Goal: Task Accomplishment & Management: Use online tool/utility

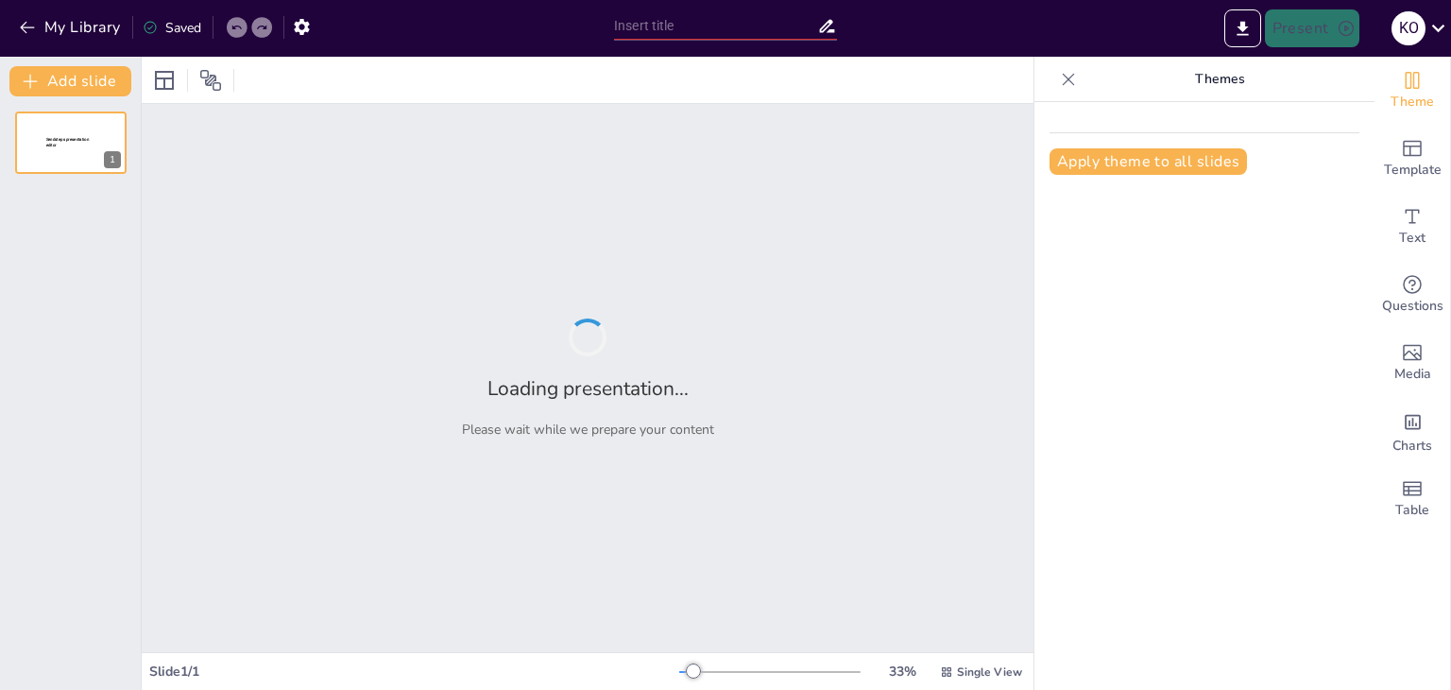
type input "Imported NK_Pharma_Q4_Sales & Marketing Strategy_ (1).pptx"
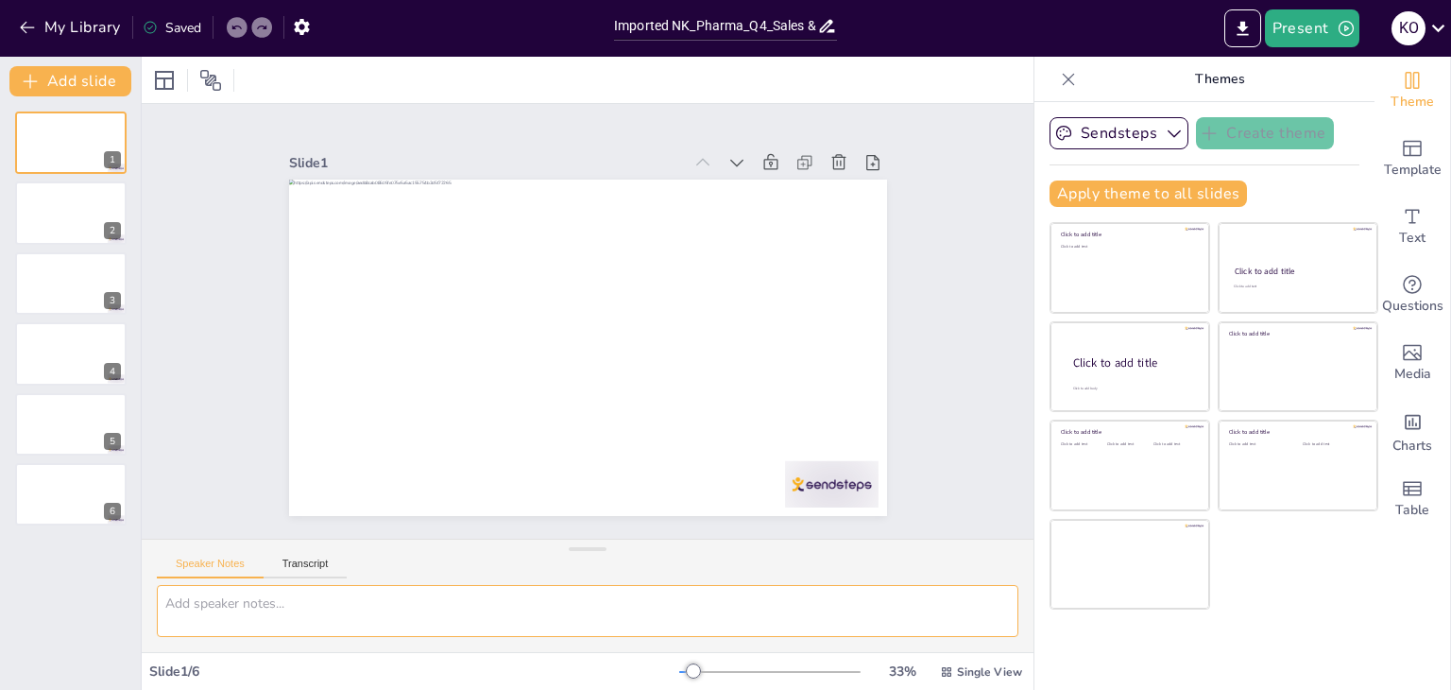
click at [183, 598] on textarea at bounding box center [588, 611] width 862 height 52
paste textarea "Update the NK Pharma Q4 2025 presentation Slide with 20% monthly sales increase…"
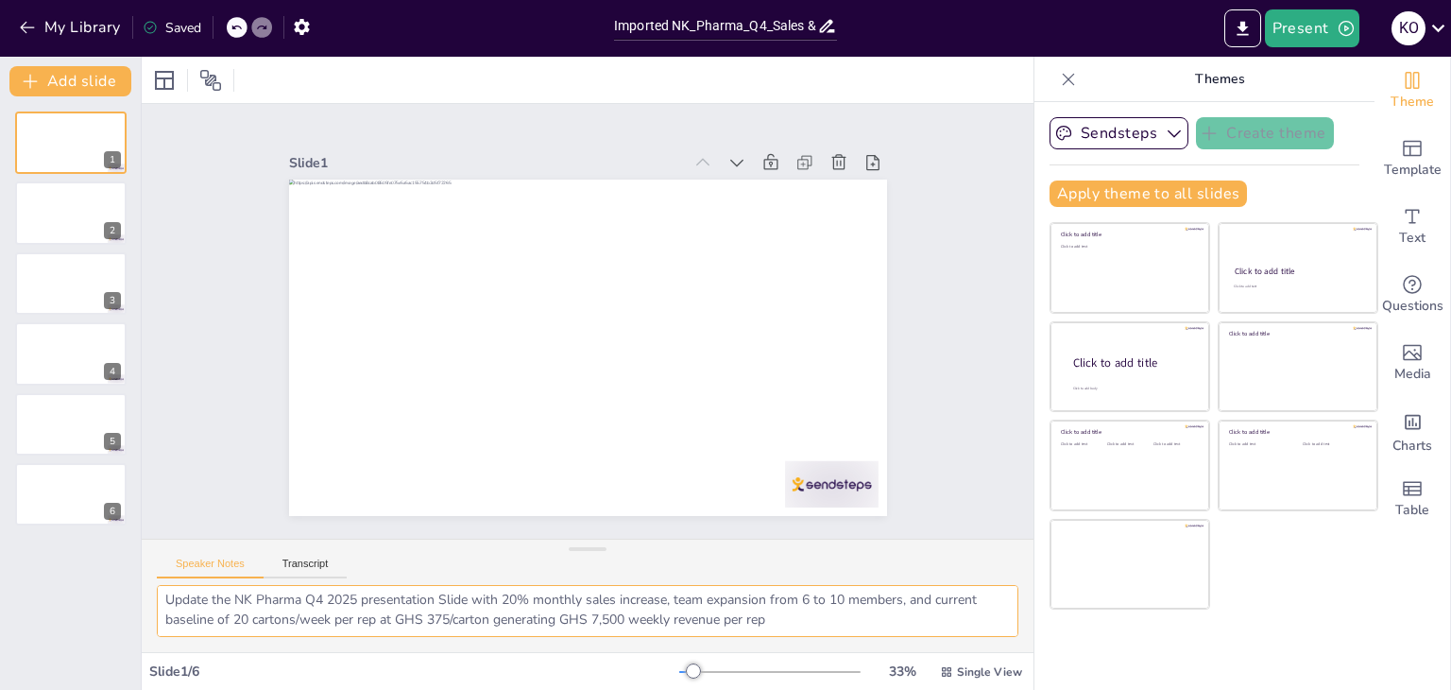
scroll to position [4, 0]
click at [164, 594] on textarea "Update the NK Pharma Q4 2025 presentation Slide with 20% monthly sales increase…" at bounding box center [588, 611] width 862 height 52
type textarea "Update the NK Pharma Q4 2025 presentation Slide with 20% monthly sales increase…"
click at [293, 566] on button "Transcript" at bounding box center [306, 567] width 84 height 21
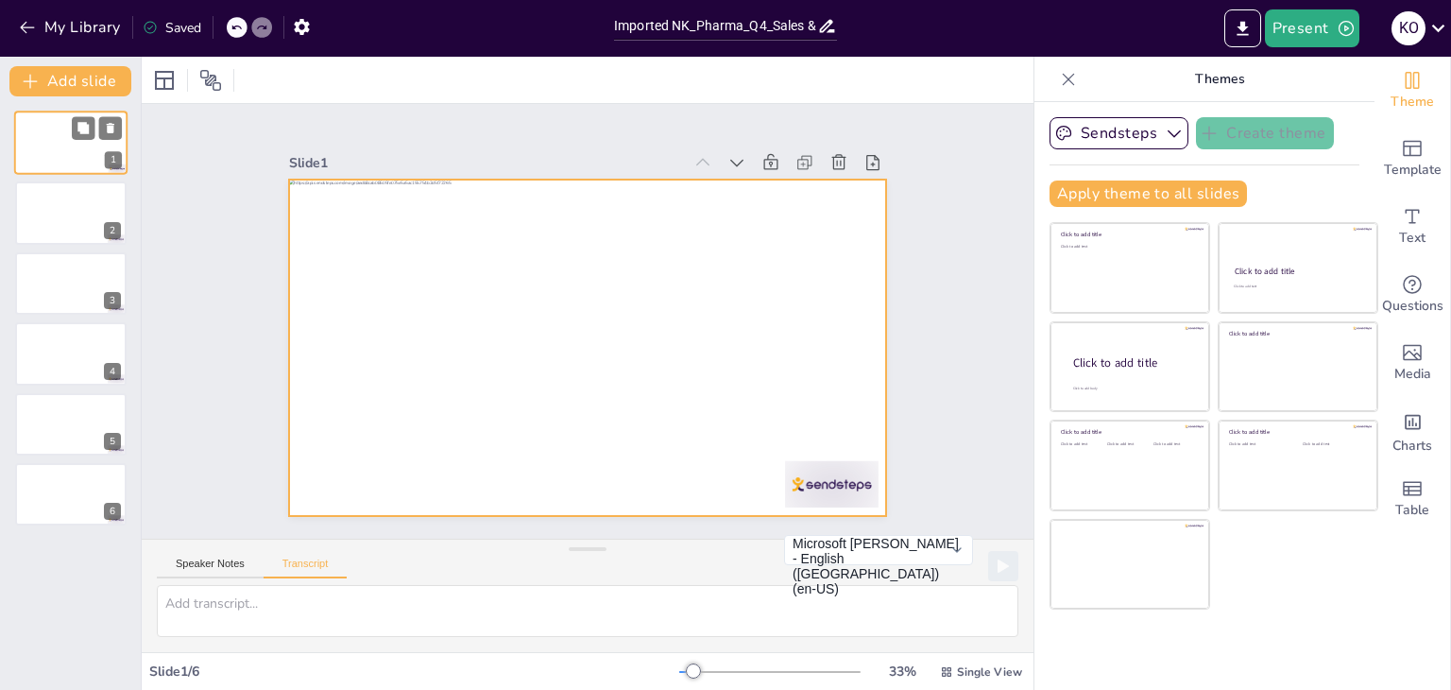
click at [42, 139] on div at bounding box center [70, 143] width 113 height 64
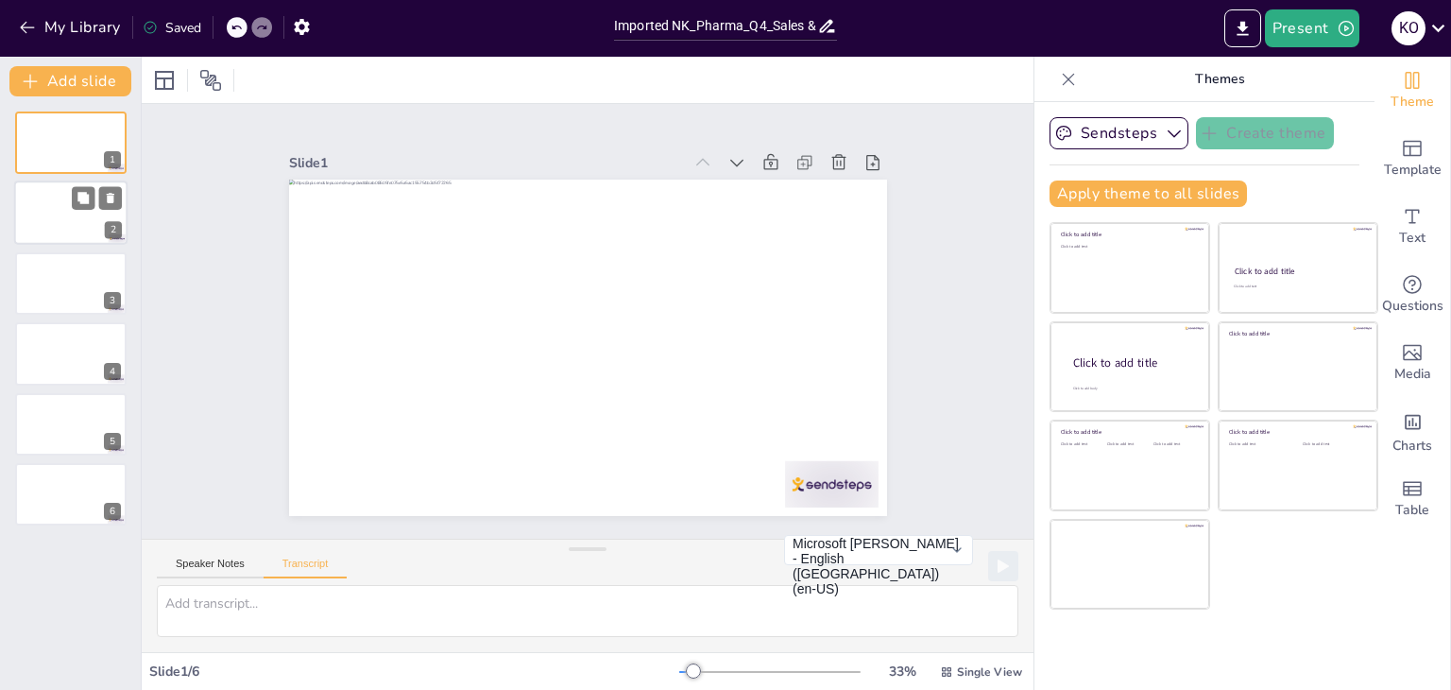
click at [38, 211] on div at bounding box center [70, 213] width 113 height 64
click at [49, 264] on div at bounding box center [70, 283] width 113 height 64
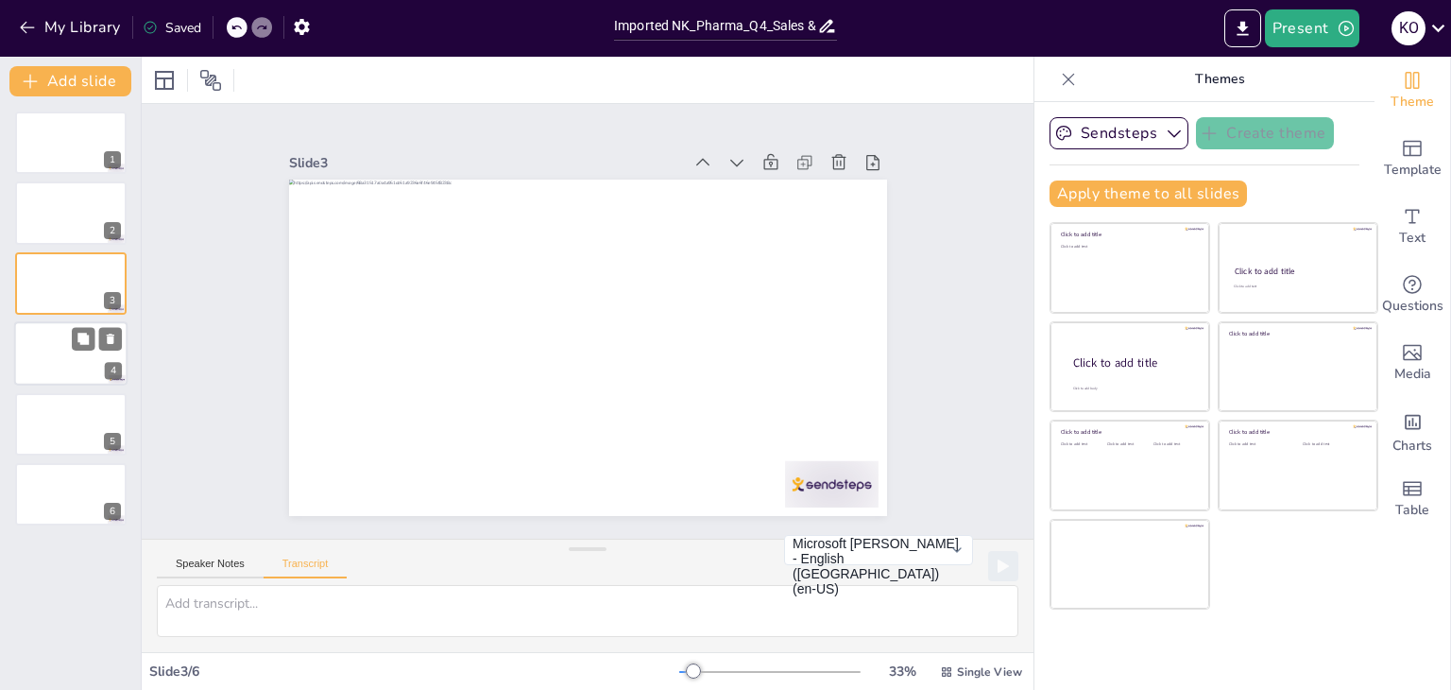
click at [40, 349] on div at bounding box center [70, 353] width 113 height 64
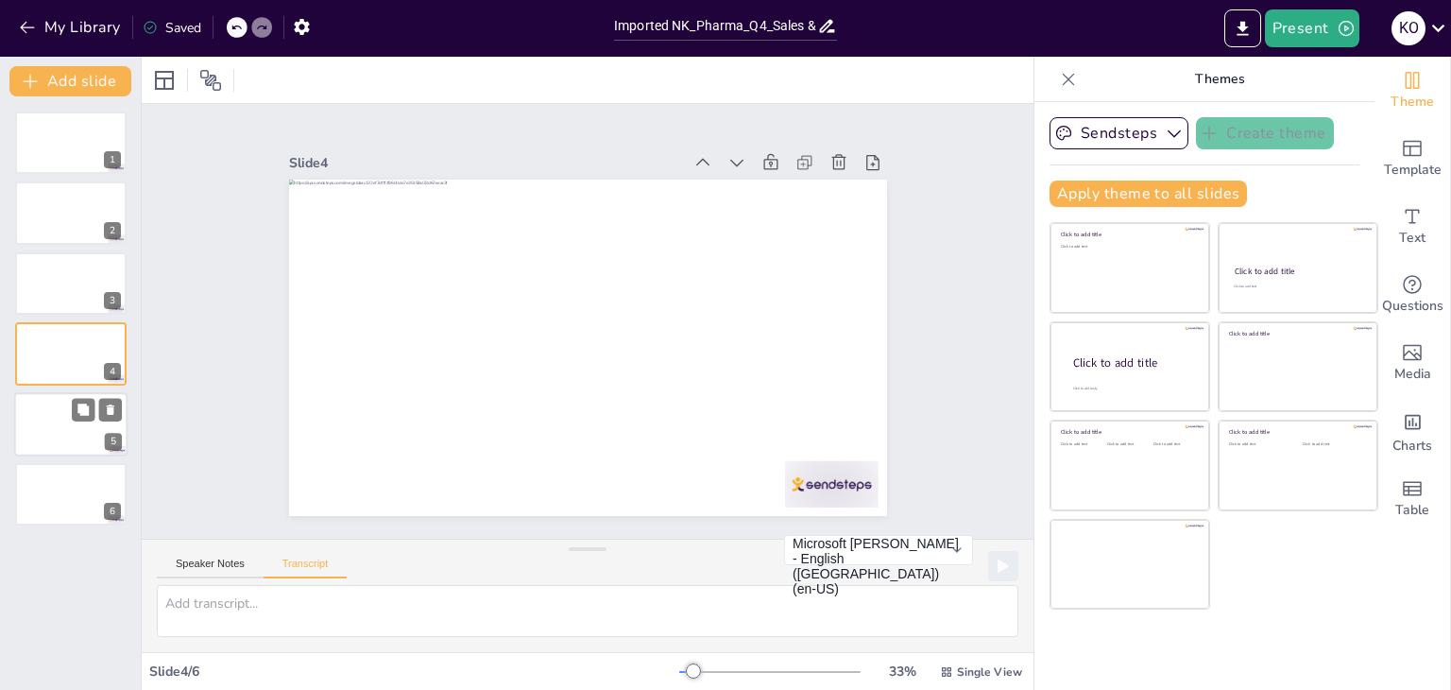
click at [43, 411] on div at bounding box center [70, 424] width 113 height 64
click at [56, 496] on div at bounding box center [70, 494] width 113 height 64
click at [825, 26] on icon at bounding box center [827, 26] width 15 height 13
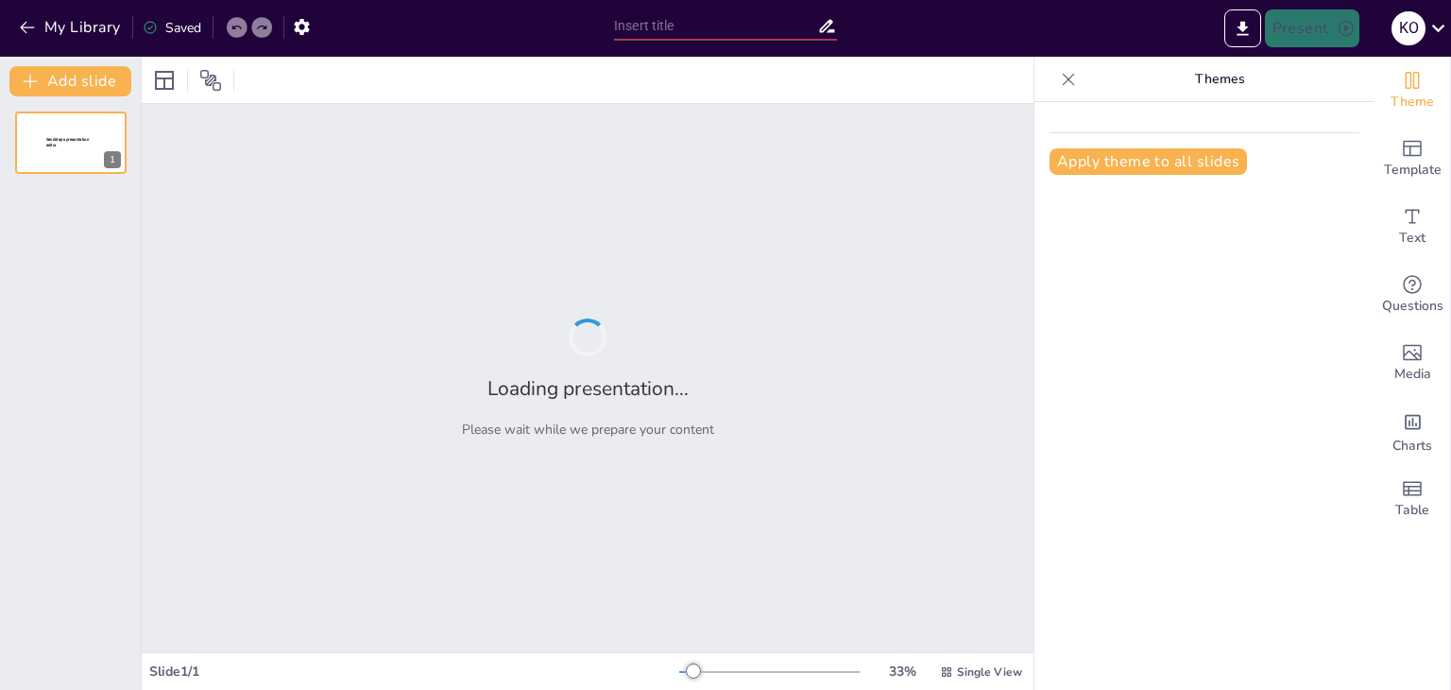
type input "Strategic Action Plan: Achieving Q4 2025 Sales Targets"
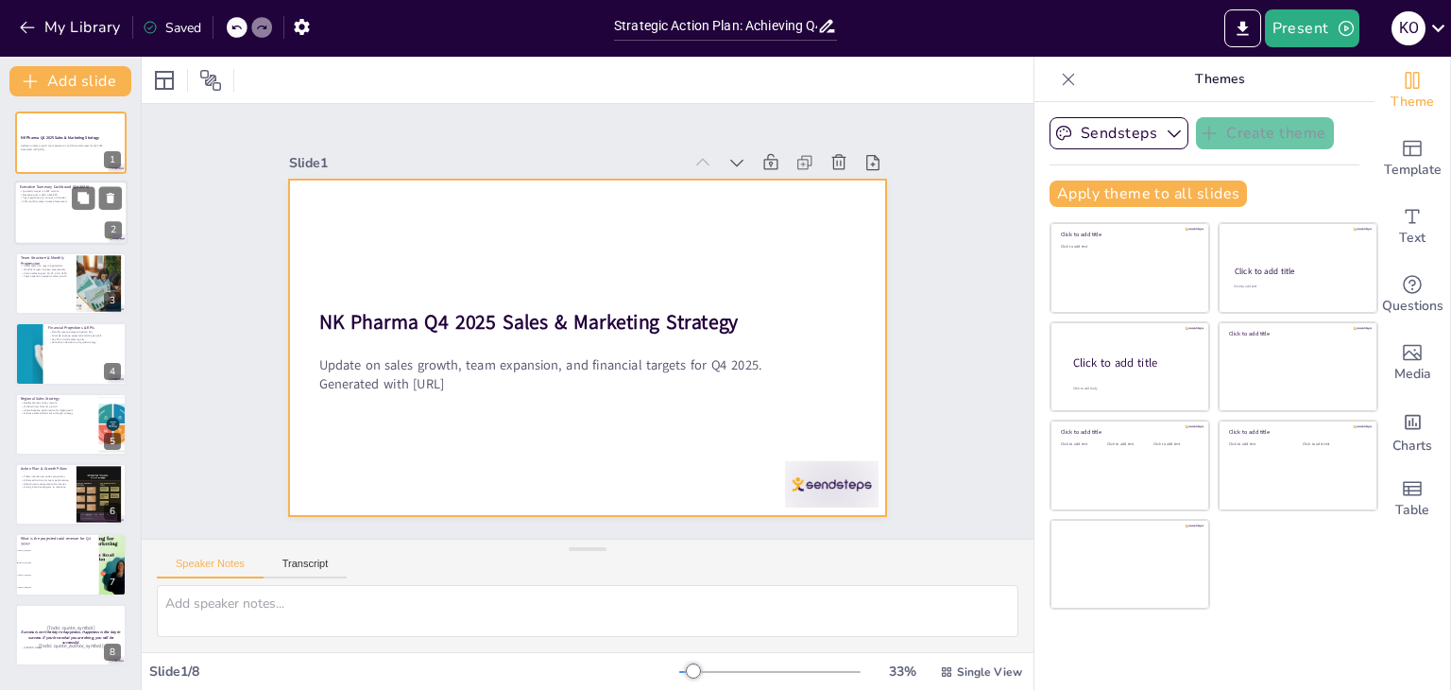
checkbox input "true"
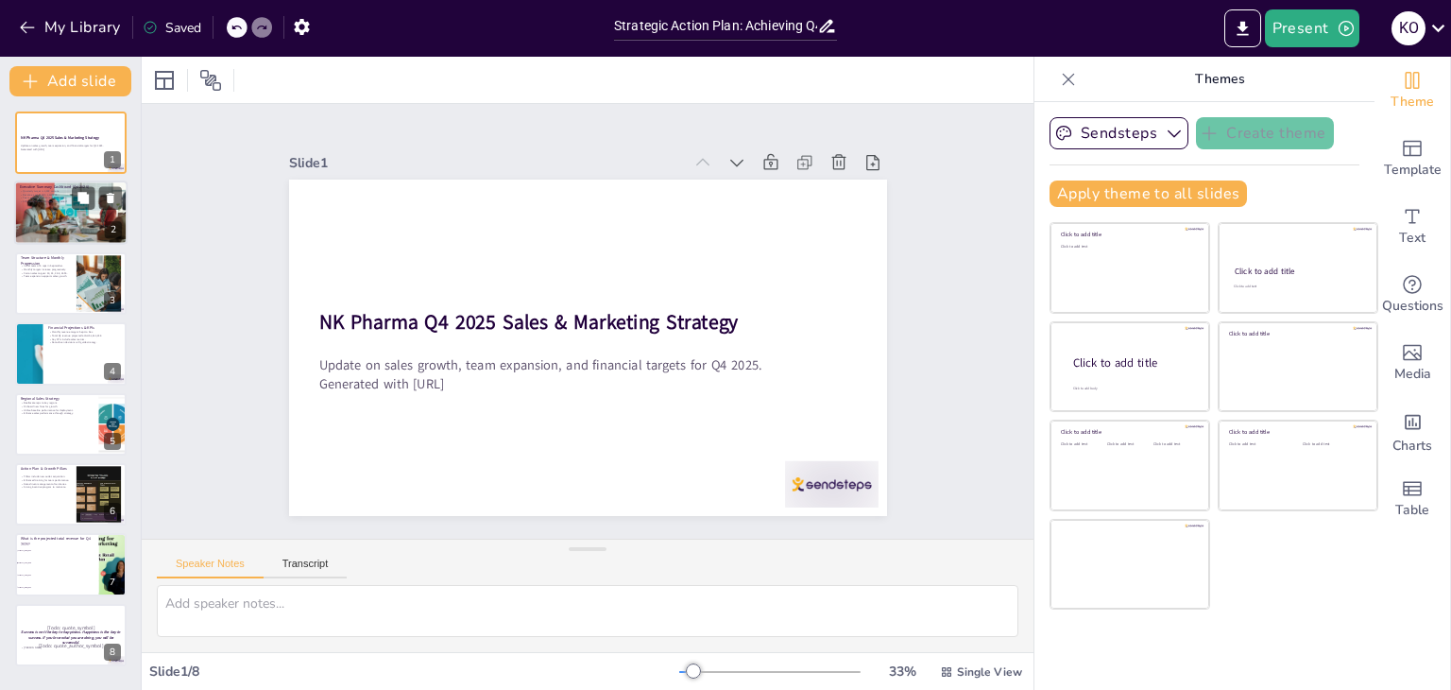
click at [60, 197] on p "Team expansion to 10 reps in October." at bounding box center [71, 199] width 102 height 4
type textarea "The quarterly target of 4,302 cartons is a crucial metric for our success this …"
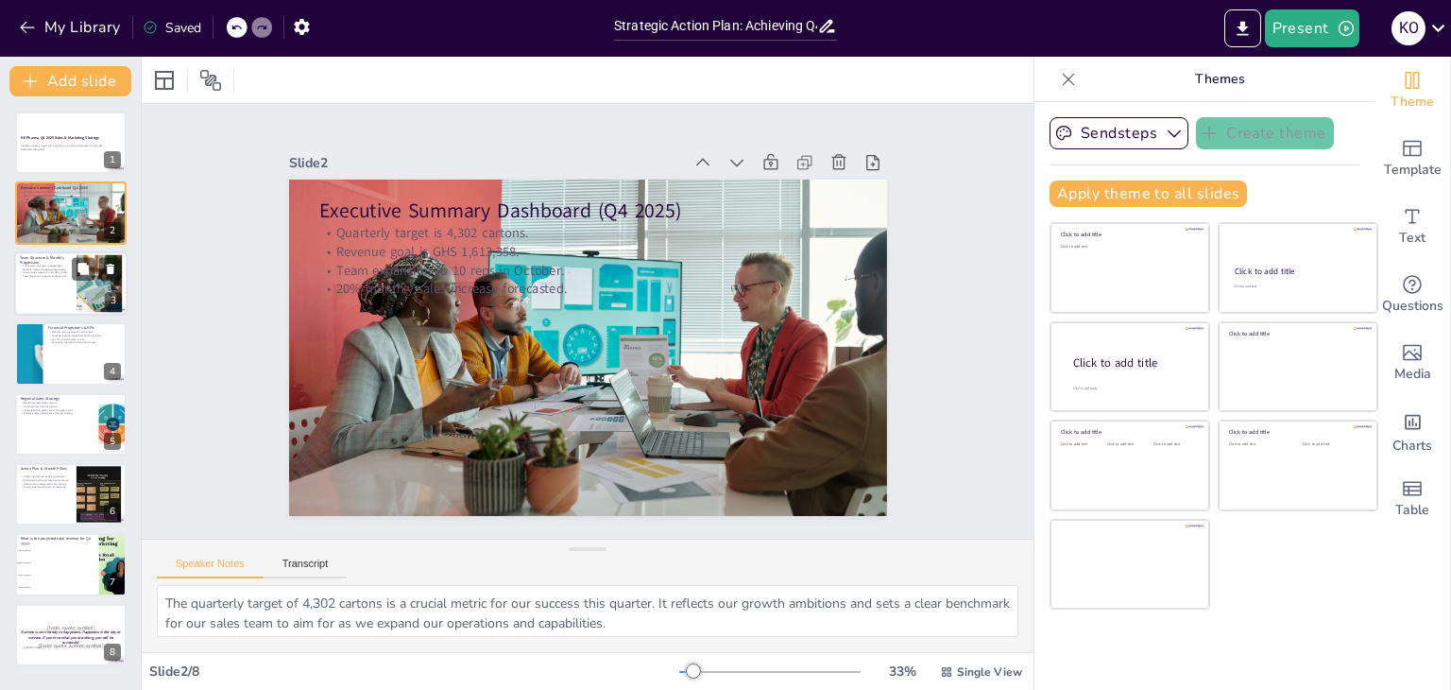
checkbox input "true"
click at [53, 291] on div at bounding box center [70, 283] width 113 height 64
type textarea "Starting with 6 representatives allows us to establish a solid foundation for o…"
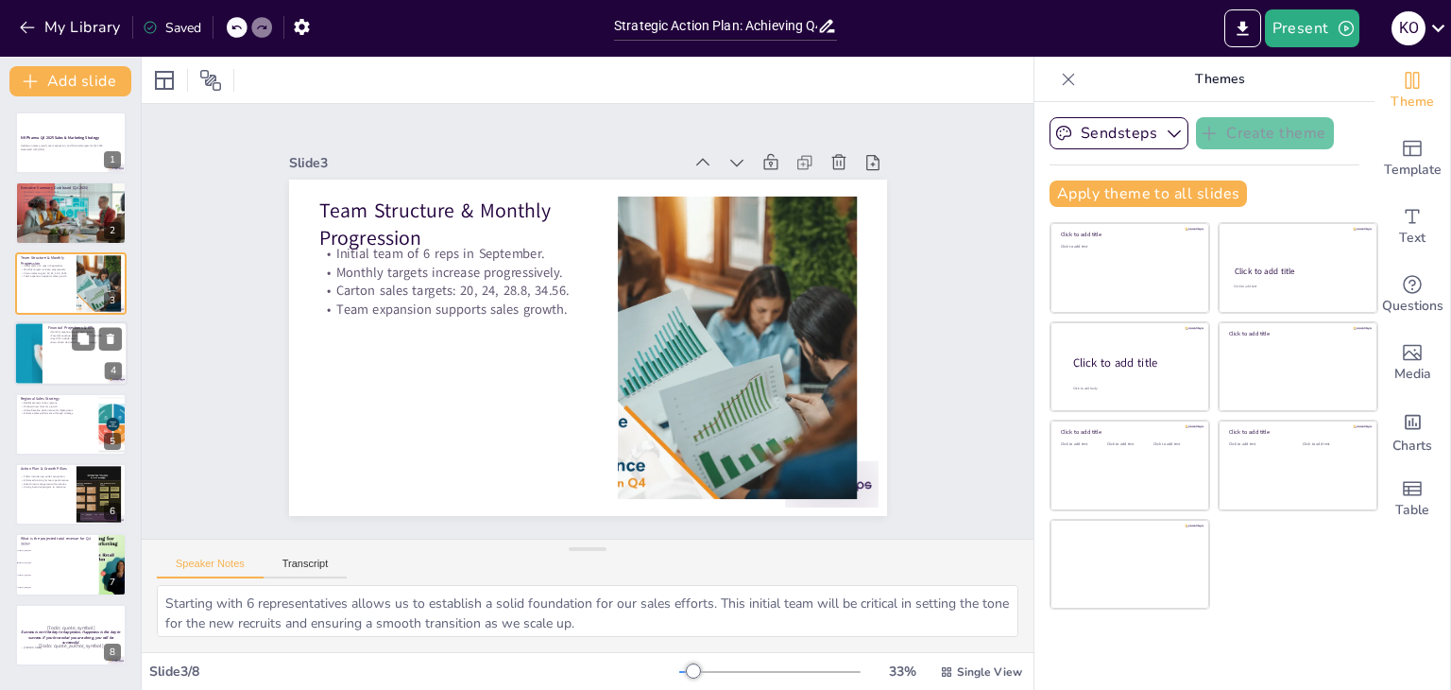
checkbox input "true"
click at [46, 342] on div at bounding box center [70, 353] width 113 height 64
type textarea "The monthly revenue targets are crucial for tracking our financial performance.…"
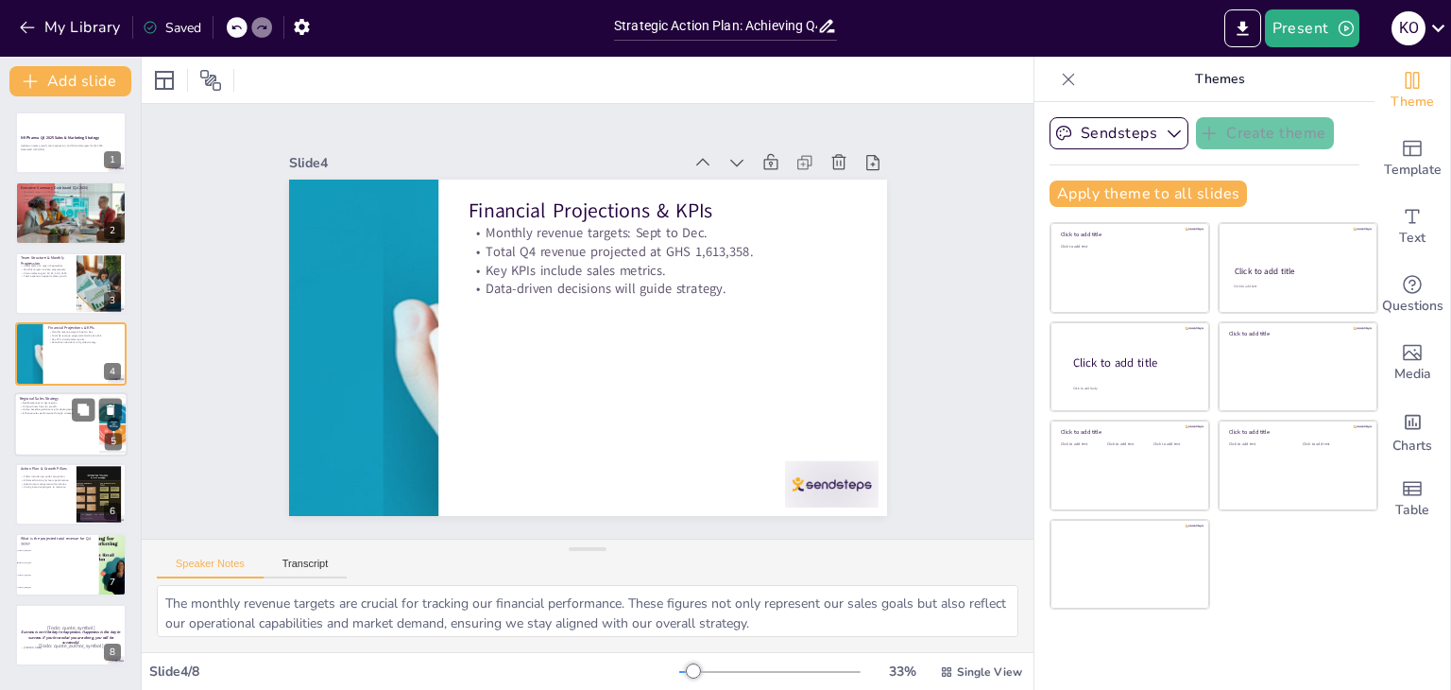
checkbox input "true"
click at [34, 416] on div at bounding box center [70, 424] width 113 height 64
type textarea "Reallocating representatives to key regions allows us to focus our efforts wher…"
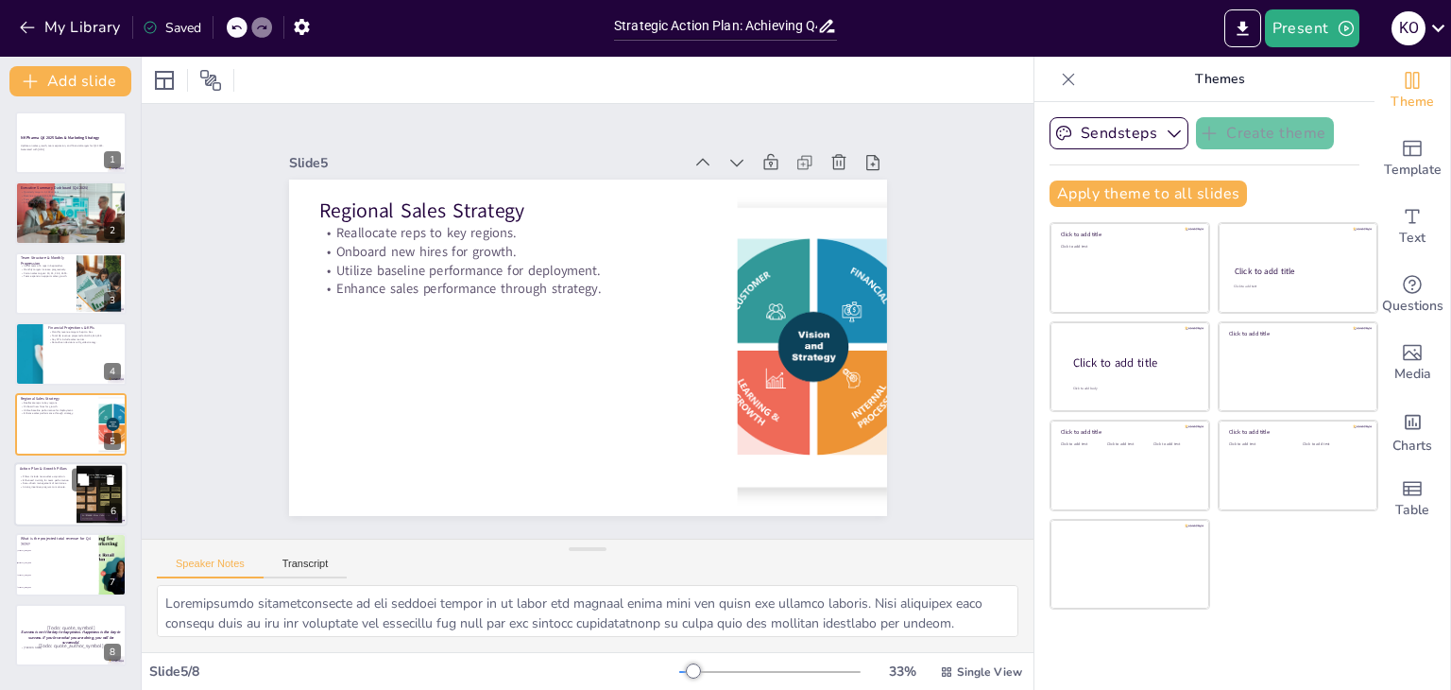
checkbox input "true"
click at [34, 482] on p "Data-driven management of territories." at bounding box center [45, 484] width 51 height 4
type textarea "Aggressive new outlet acquisition is a fundamental pillar of our growth strateg…"
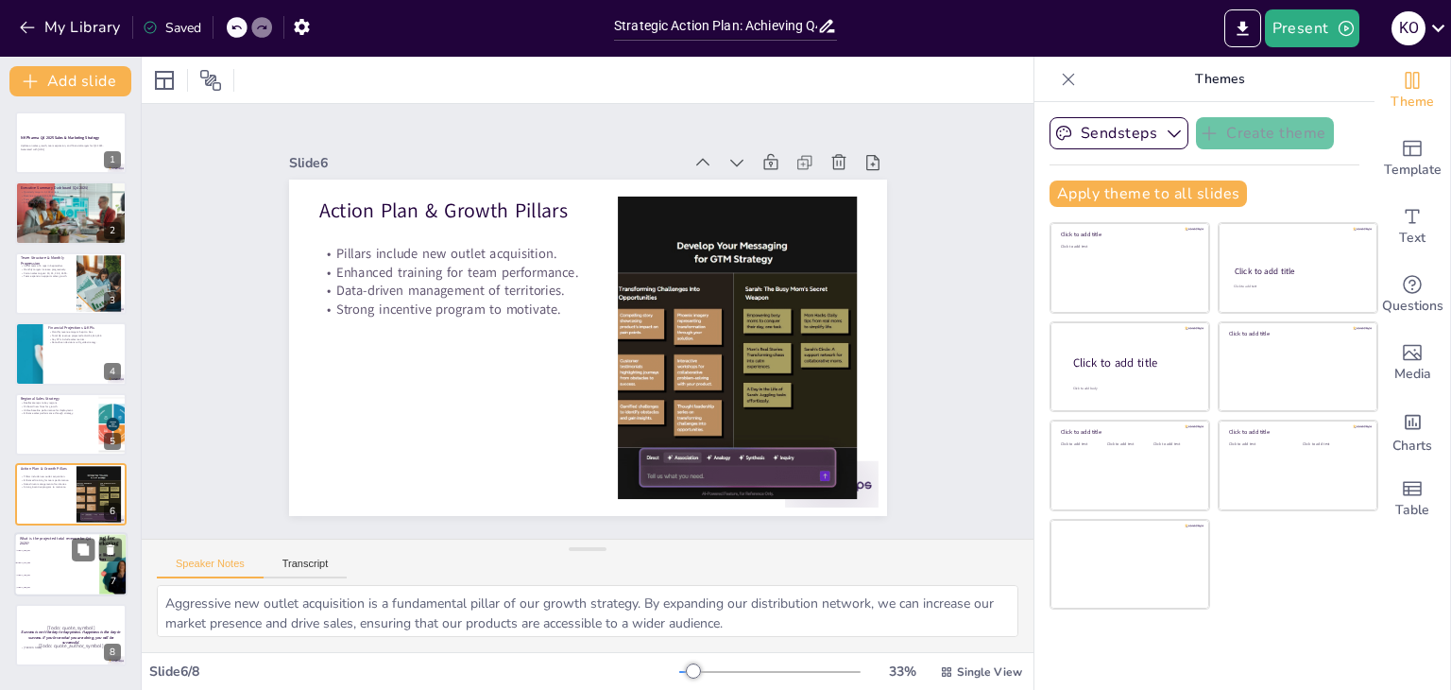
checkbox input "true"
click at [40, 562] on span "GHS 1,613,358" at bounding box center [57, 563] width 81 height 3
type textarea "The correct answer is GHS 1,613,358, as stated in the Executive Summary Dashboa…"
checkbox input "true"
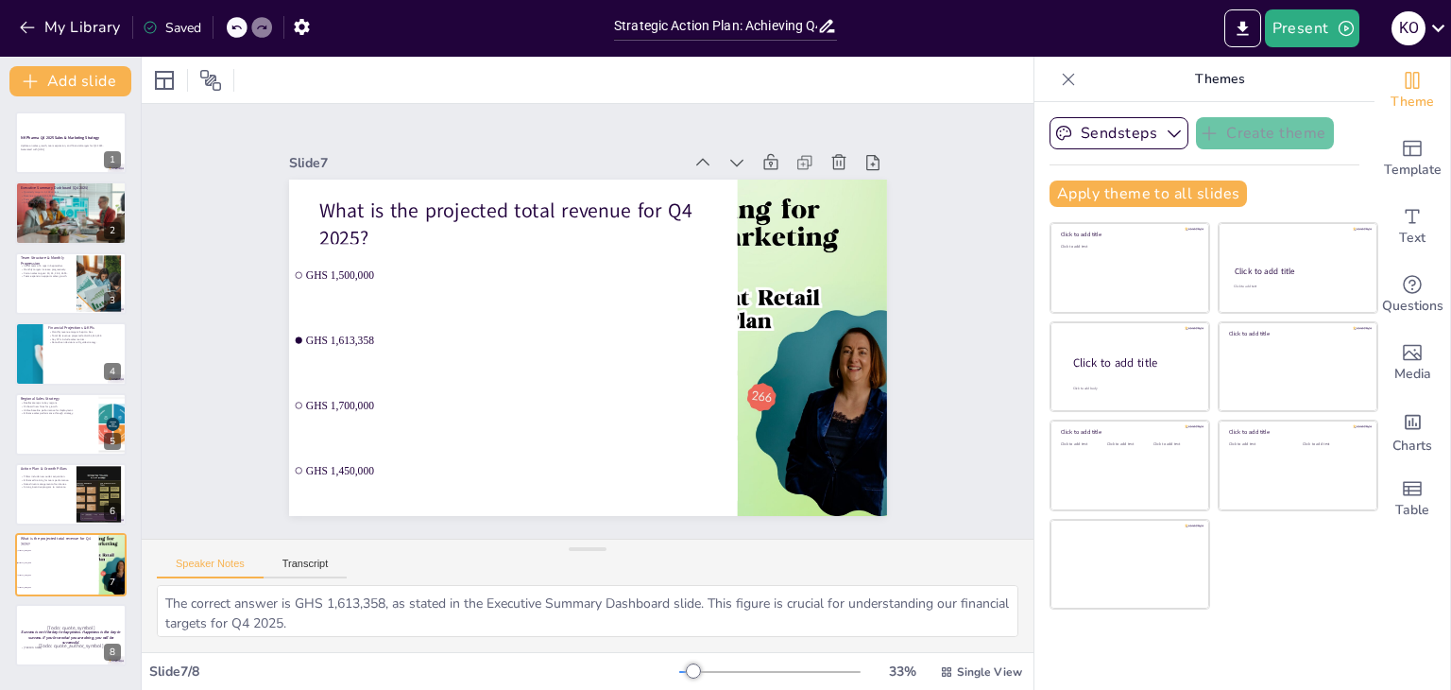
checkbox input "true"
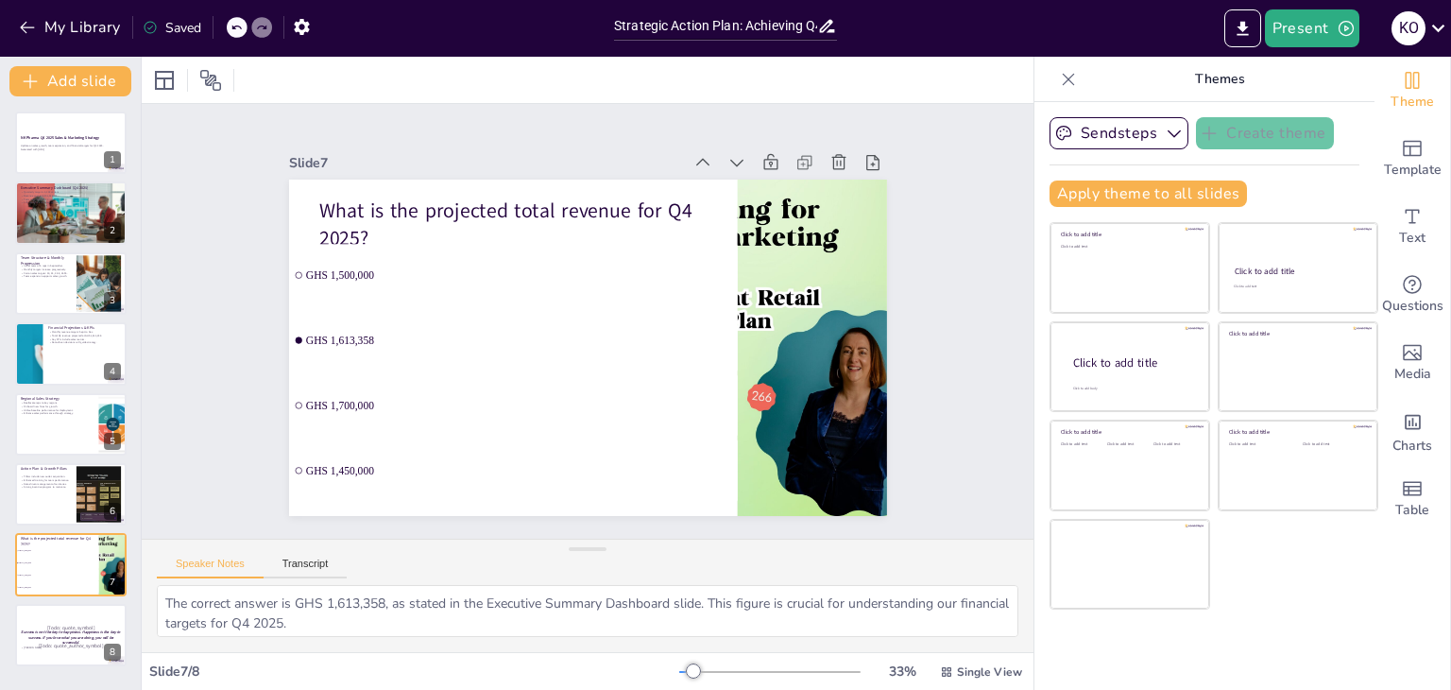
checkbox input "true"
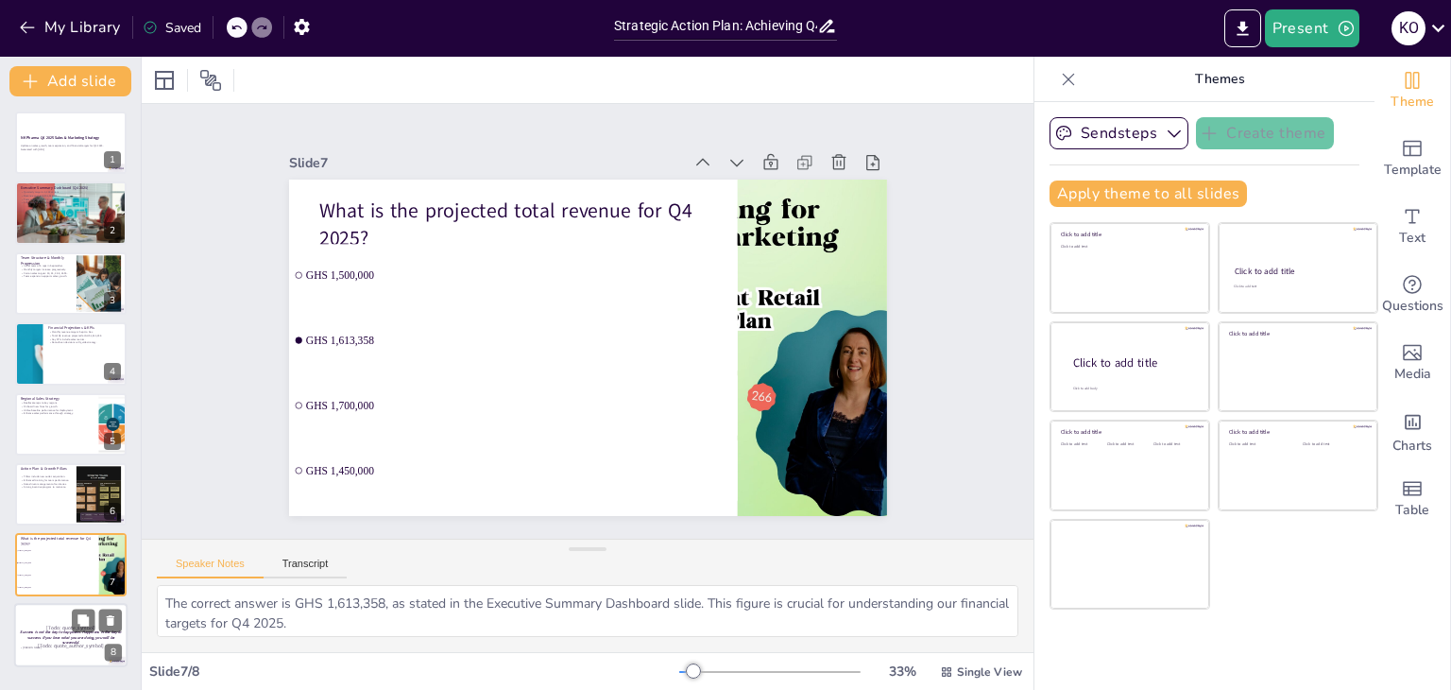
checkbox input "true"
click at [49, 624] on p "[Todo: quote_symbol]" at bounding box center [71, 628] width 102 height 9
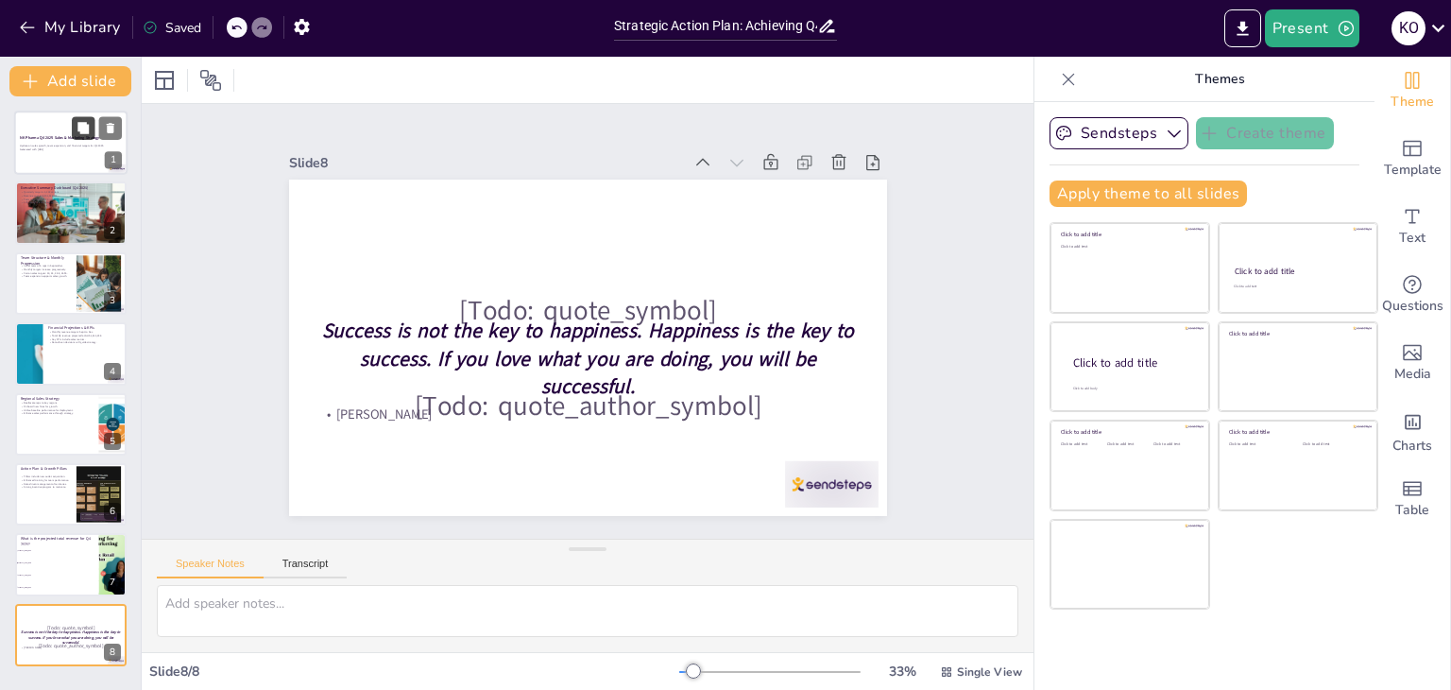
checkbox input "true"
click at [74, 128] on button at bounding box center [83, 127] width 23 height 23
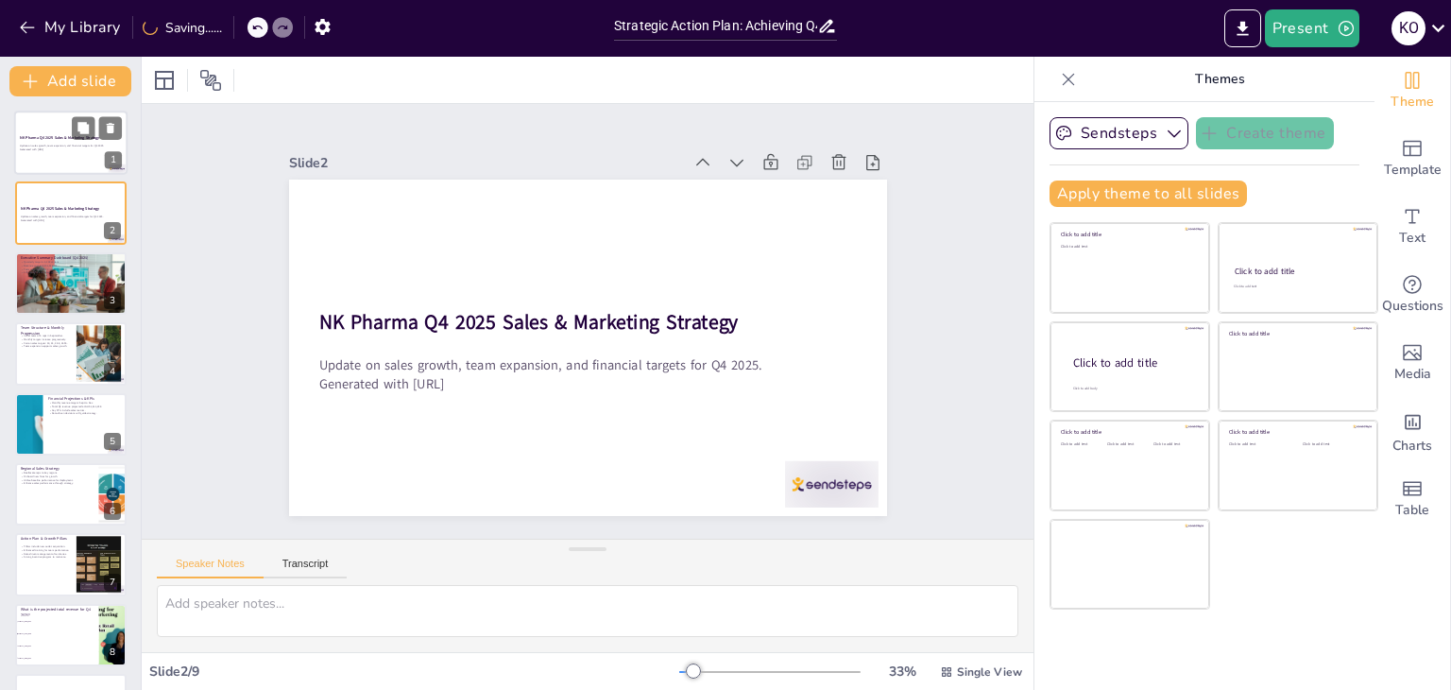
click at [41, 141] on div "NK Pharma Q4 2025 Sales & Marketing Strategy" at bounding box center [71, 139] width 102 height 9
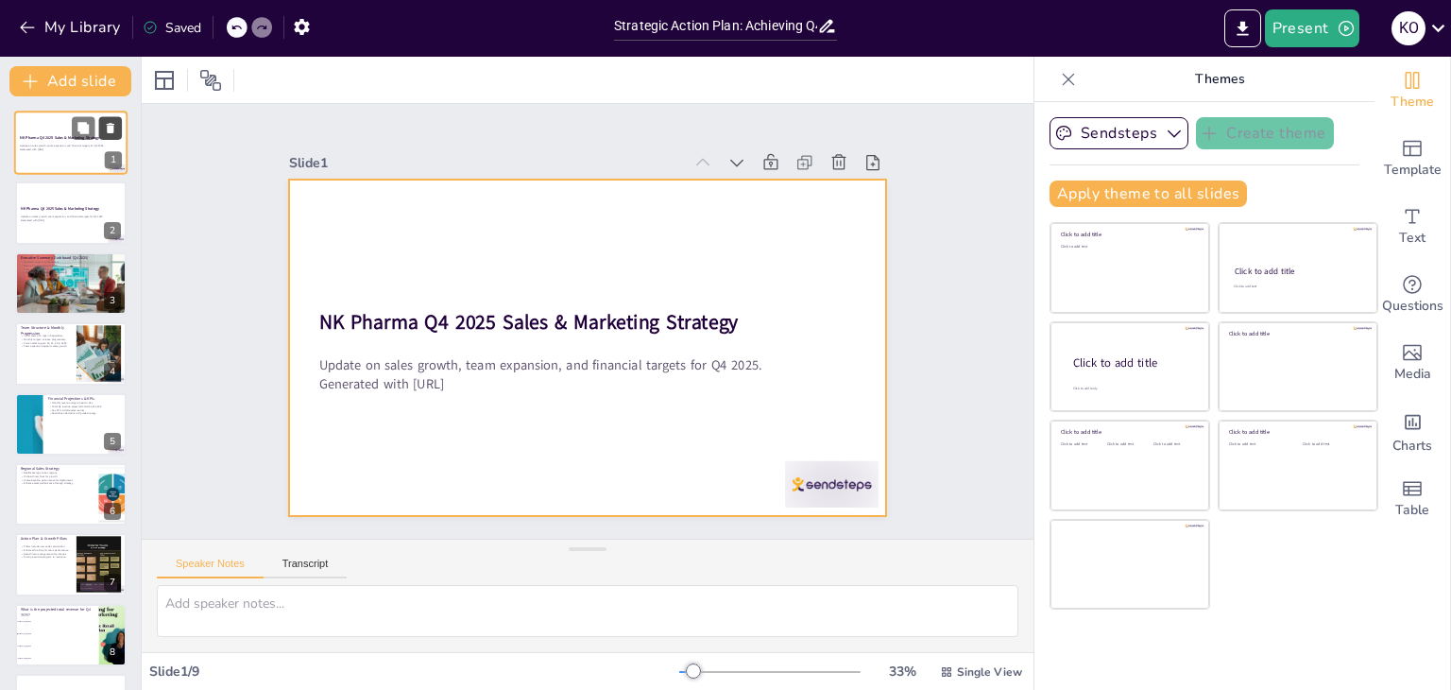
checkbox input "true"
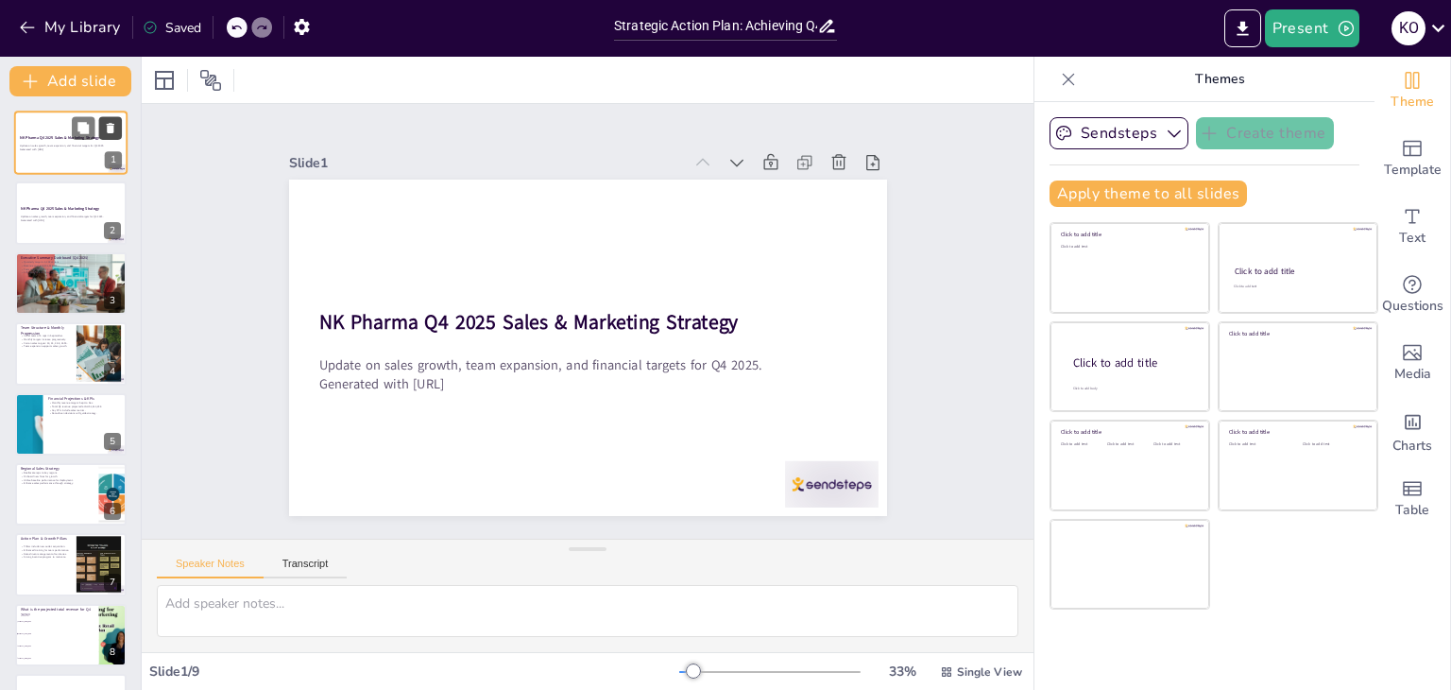
click at [108, 125] on icon at bounding box center [110, 128] width 13 height 13
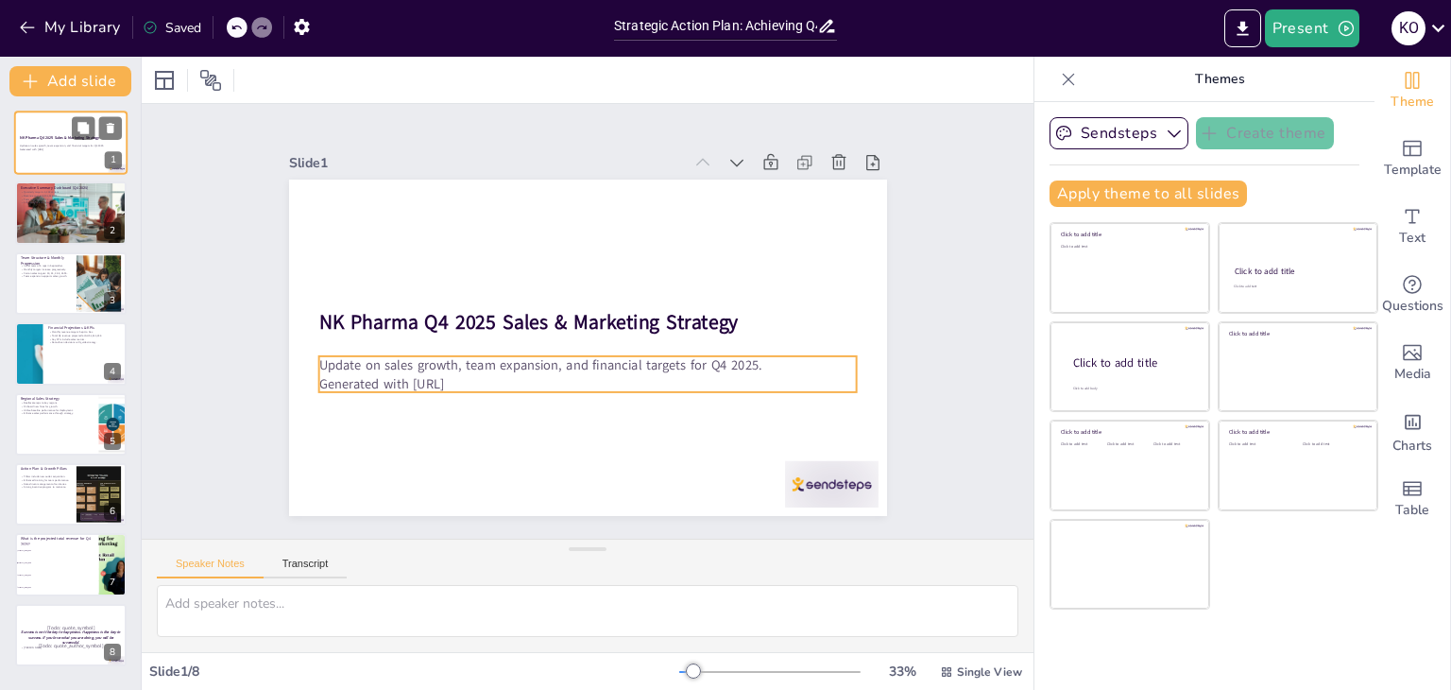
click at [52, 151] on p "Generated with Sendsteps.ai" at bounding box center [71, 150] width 102 height 4
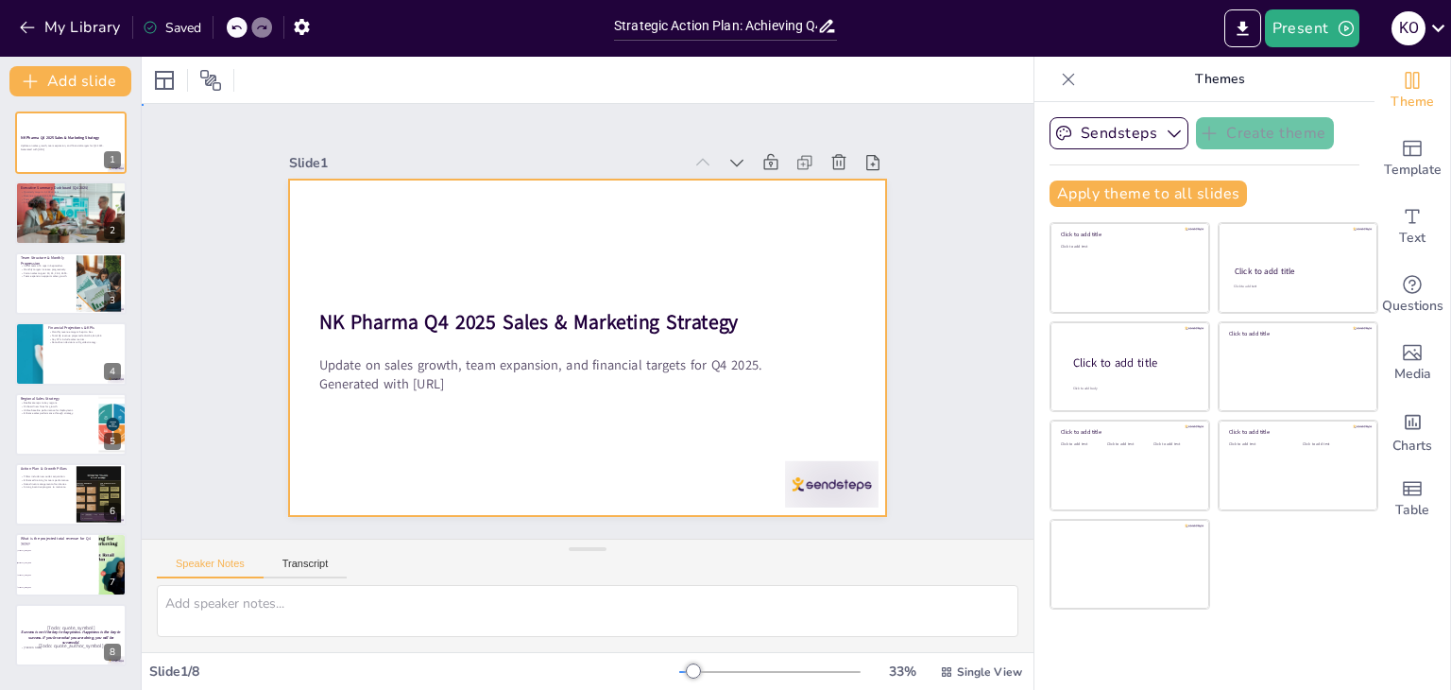
click at [720, 257] on div at bounding box center [585, 347] width 630 height 397
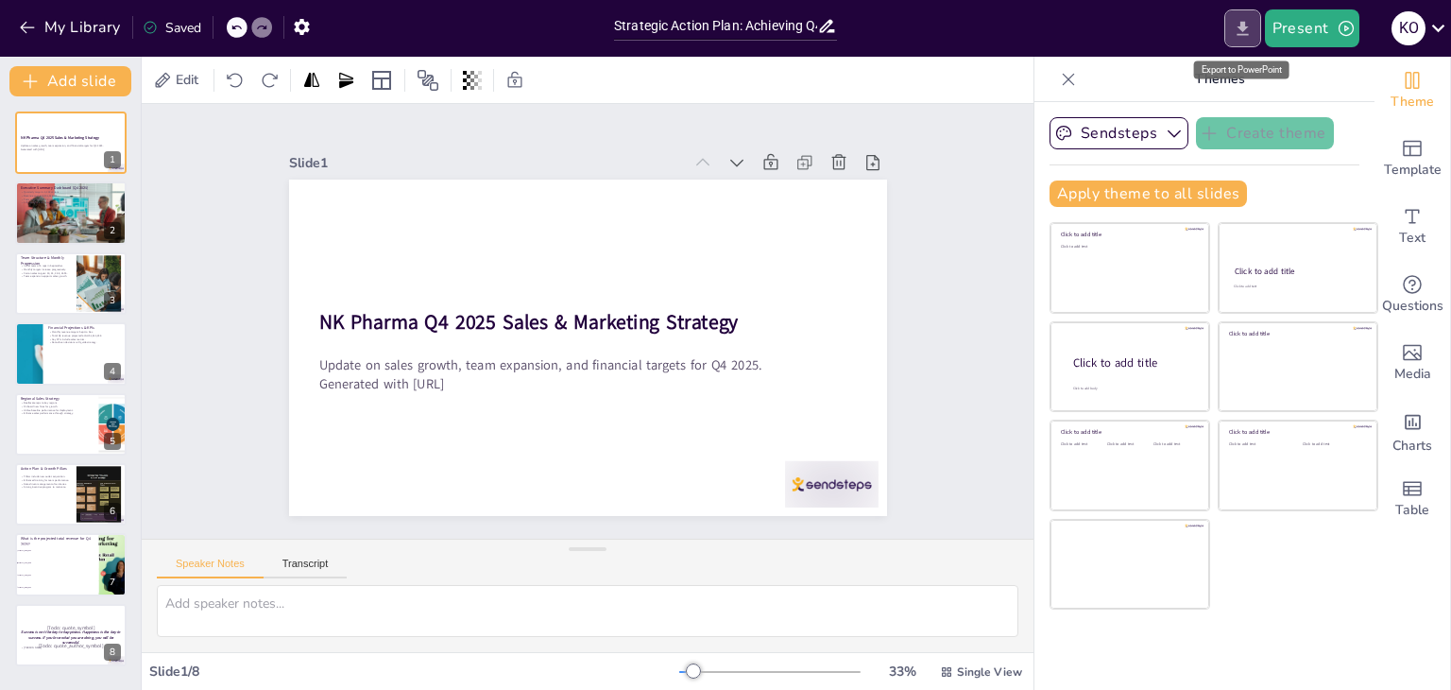
click at [1227, 26] on button "Export to PowerPoint" at bounding box center [1242, 28] width 37 height 38
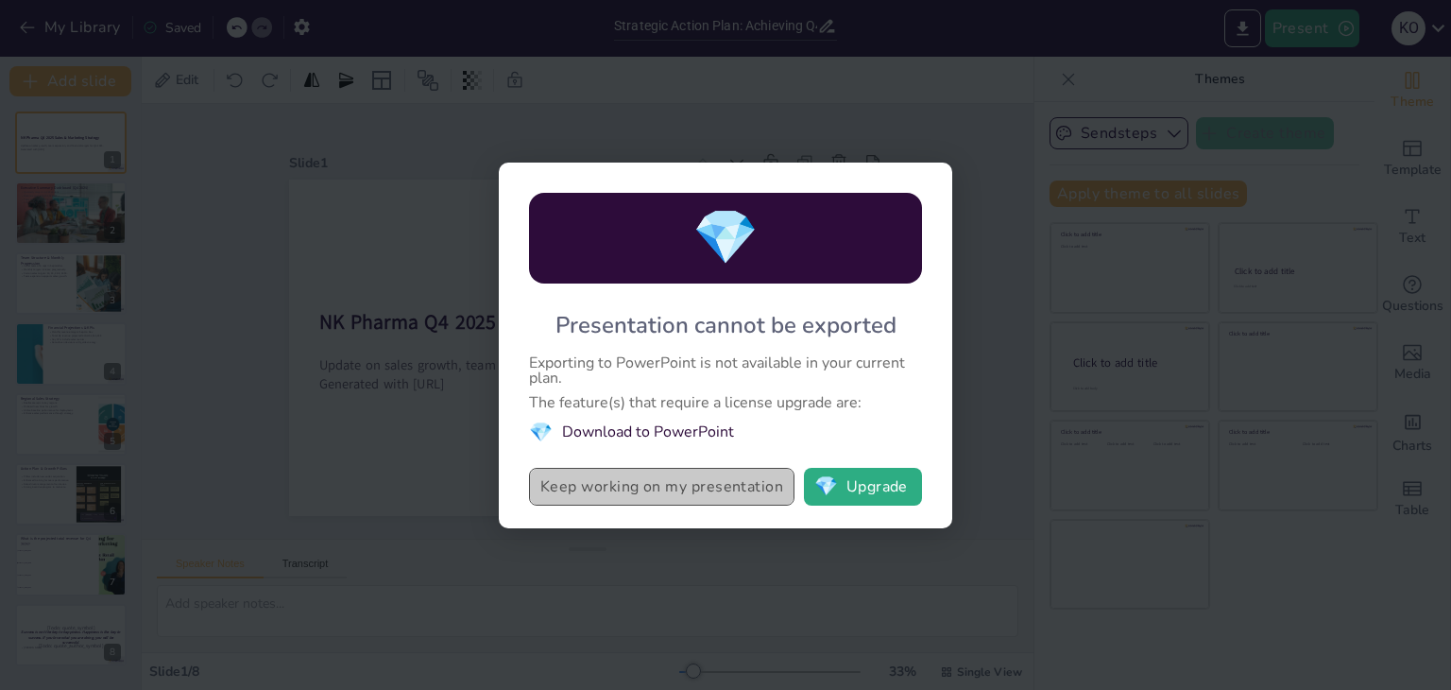
click at [713, 481] on button "Keep working on my presentation" at bounding box center [661, 487] width 265 height 38
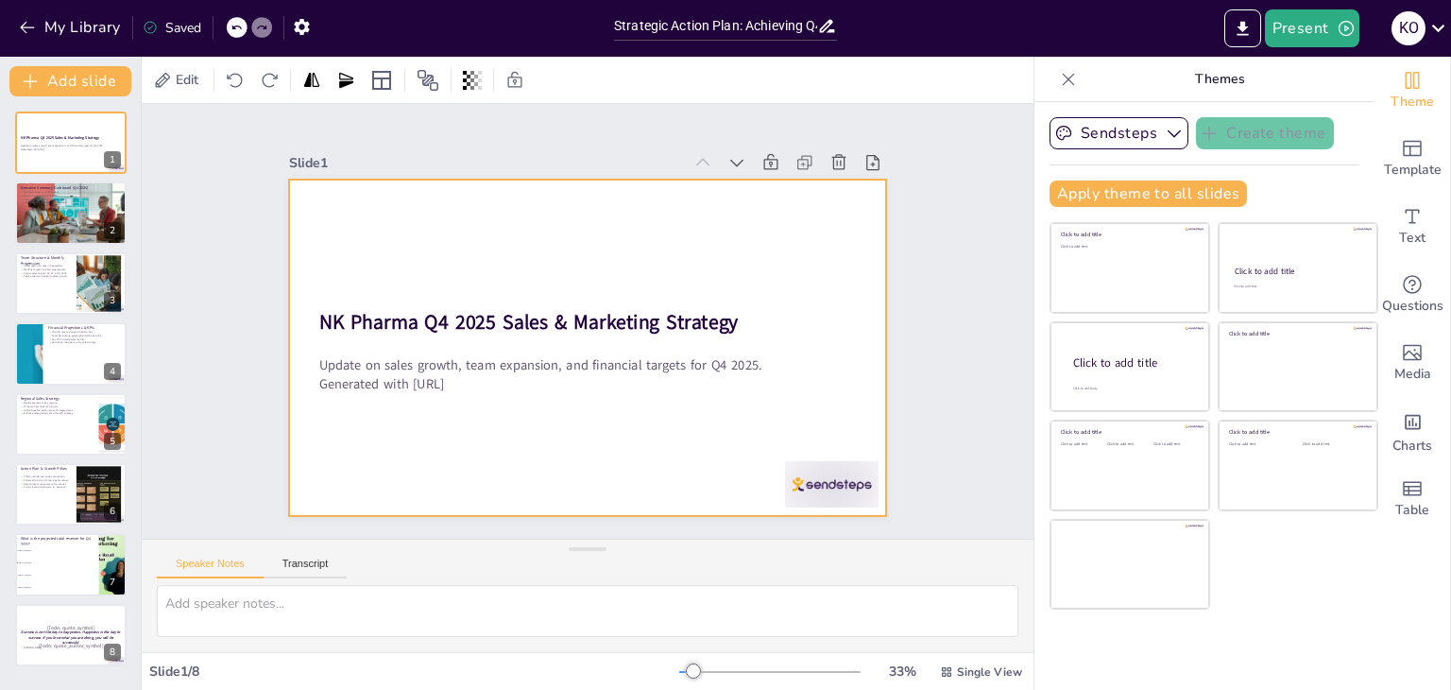
checkbox input "true"
